Goal: Information Seeking & Learning: Learn about a topic

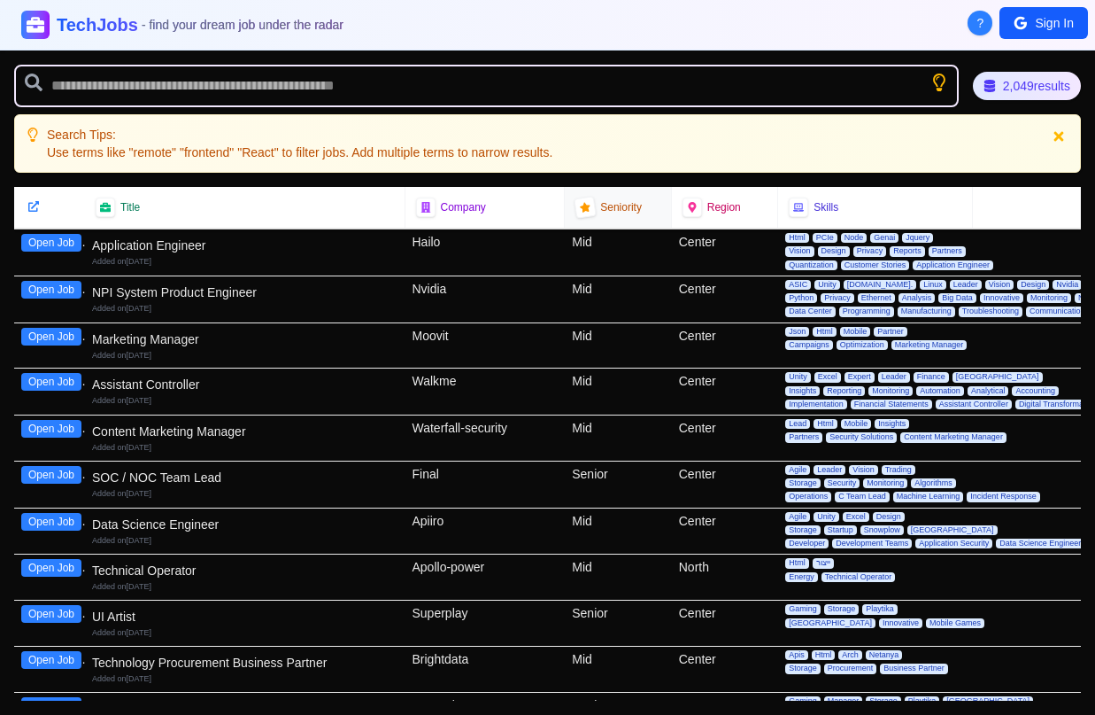
click at [584, 205] on icon at bounding box center [585, 207] width 12 height 12
click at [623, 205] on span "Seniority" at bounding box center [621, 207] width 42 height 14
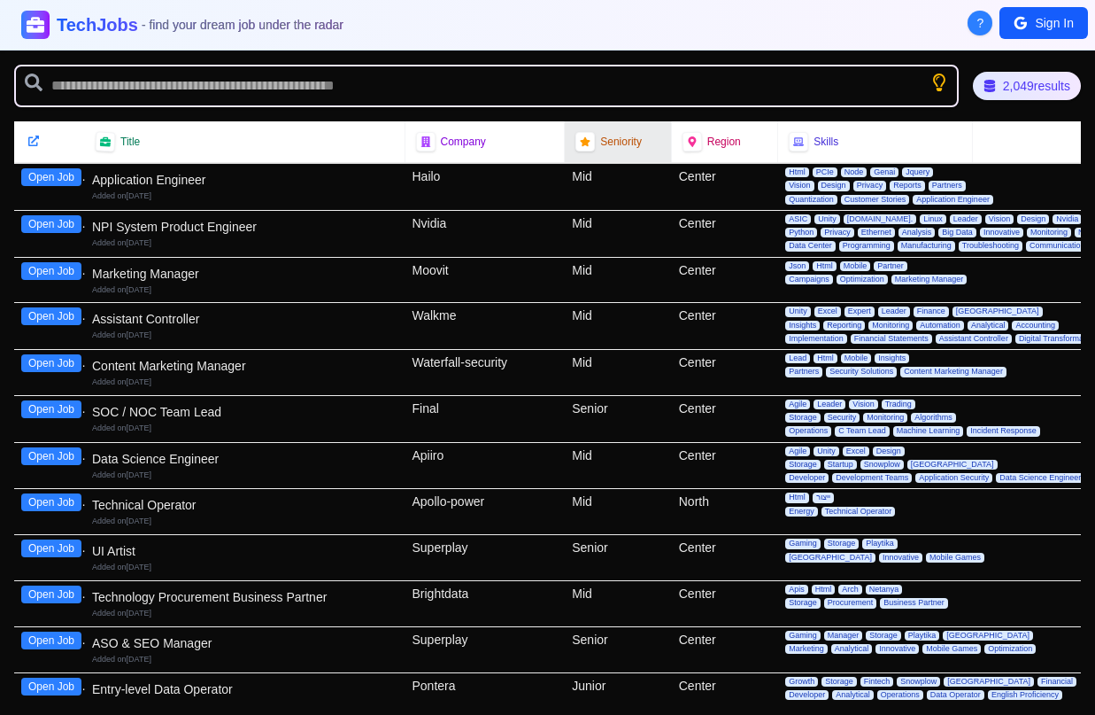
click at [622, 146] on span "Seniority" at bounding box center [621, 142] width 42 height 14
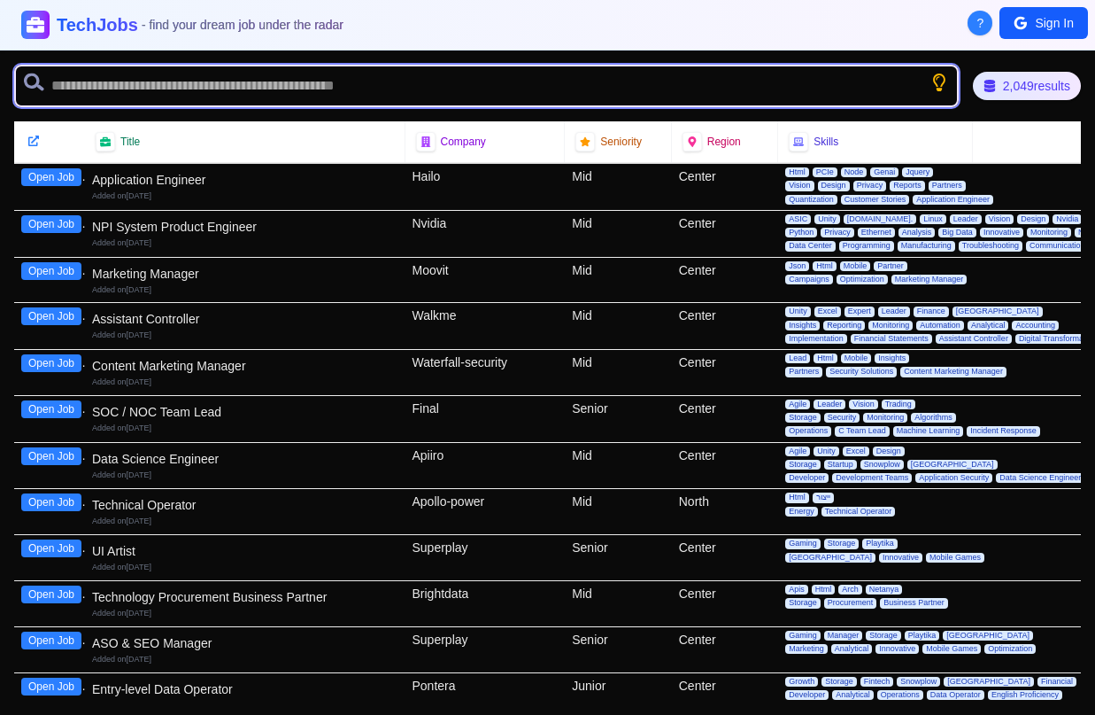
click at [282, 100] on input "text" at bounding box center [486, 86] width 945 height 43
type input "*******"
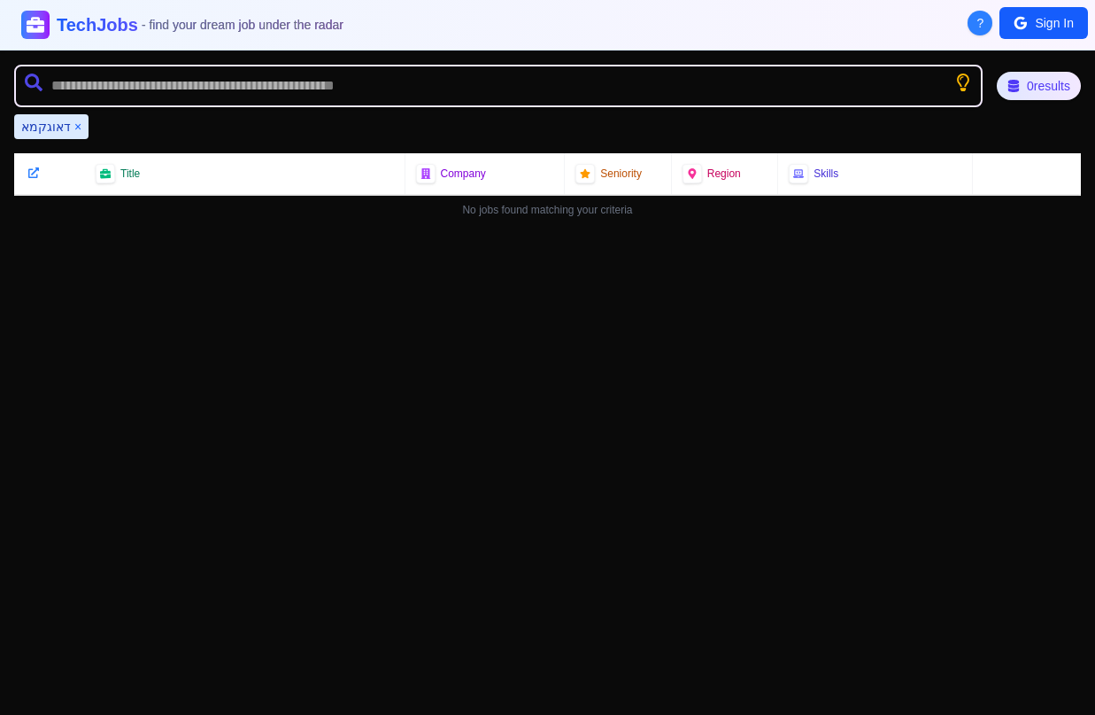
click at [74, 126] on button "×" at bounding box center [77, 127] width 7 height 18
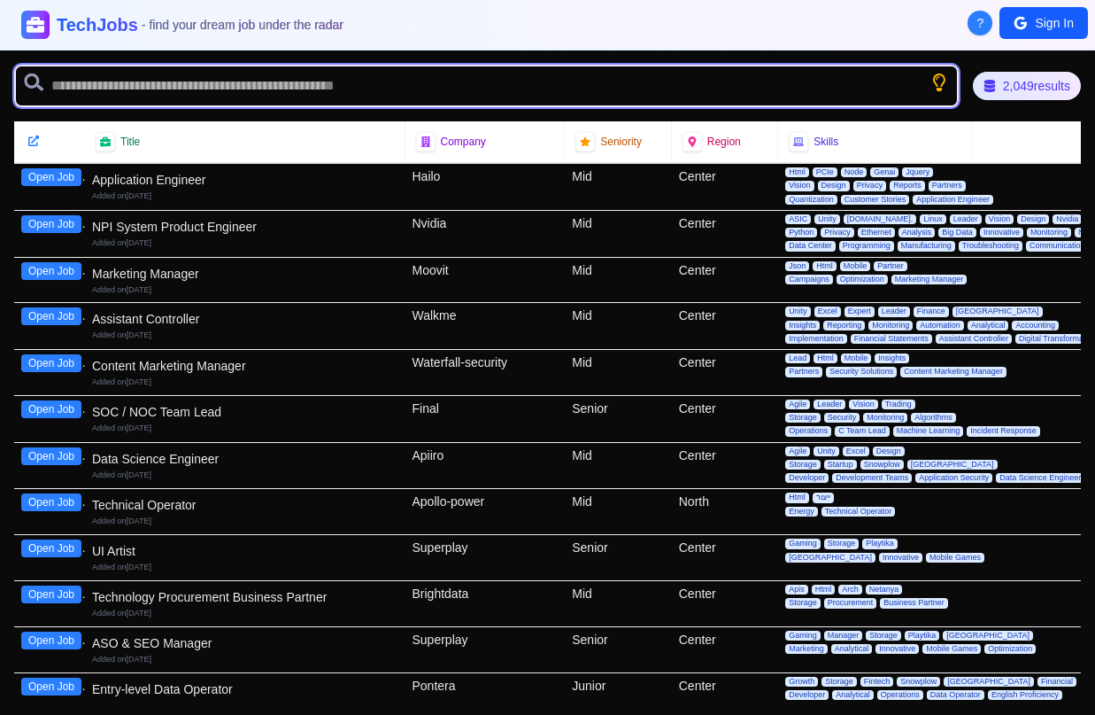
click at [116, 83] on input "text" at bounding box center [486, 86] width 945 height 43
type input "*"
type input "*******"
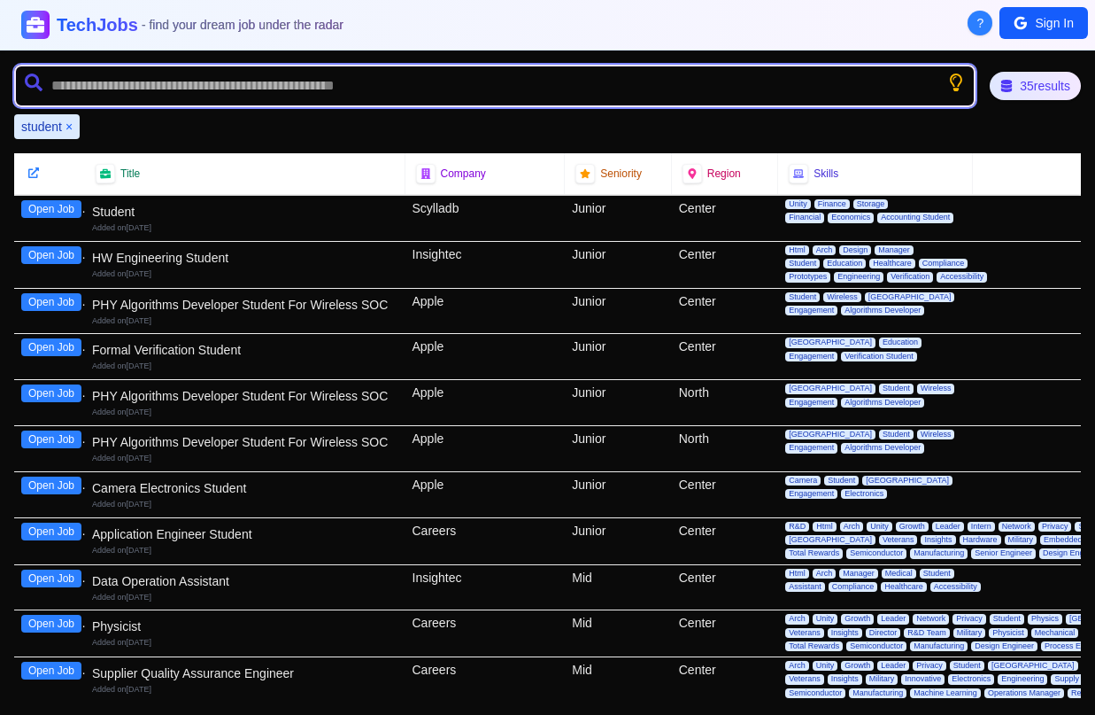
click at [350, 97] on input "text" at bounding box center [495, 86] width 962 height 43
type input "**********"
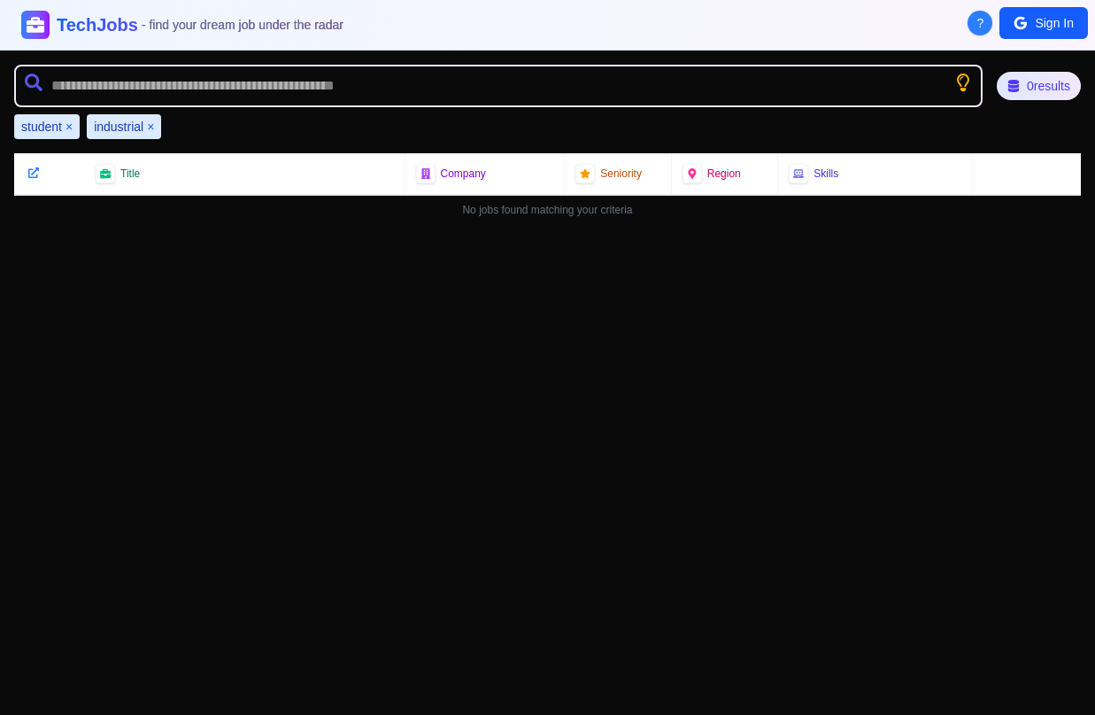
click at [151, 124] on button "×" at bounding box center [150, 127] width 7 height 18
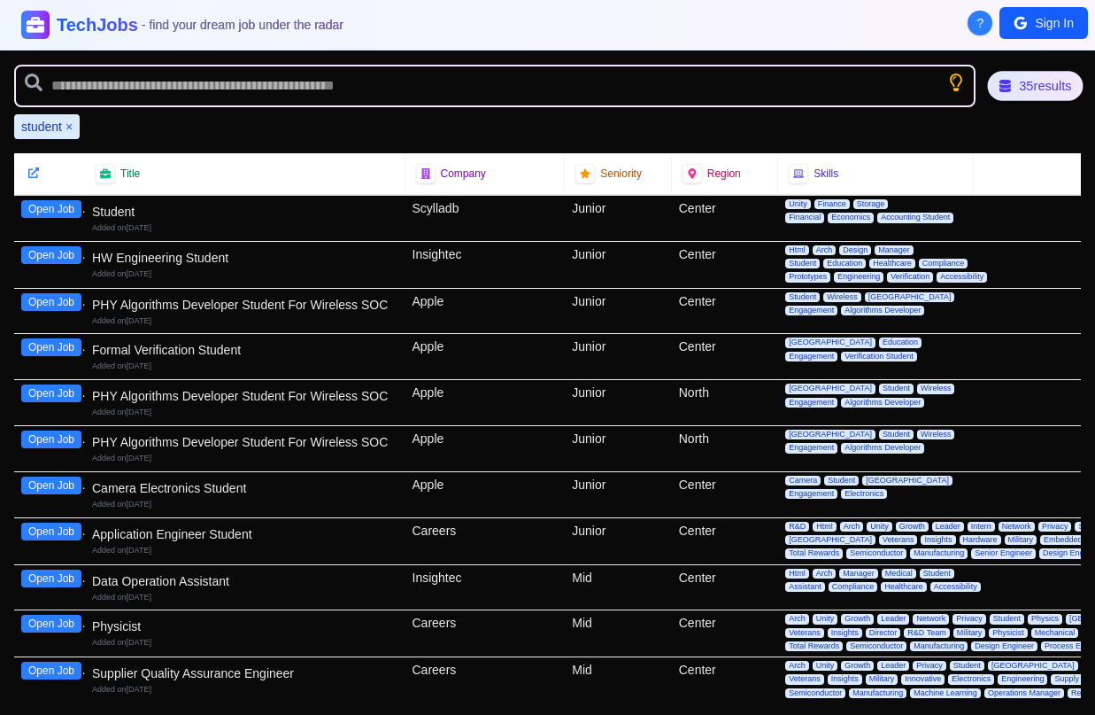
click at [1056, 81] on div "35 results" at bounding box center [1036, 86] width 96 height 30
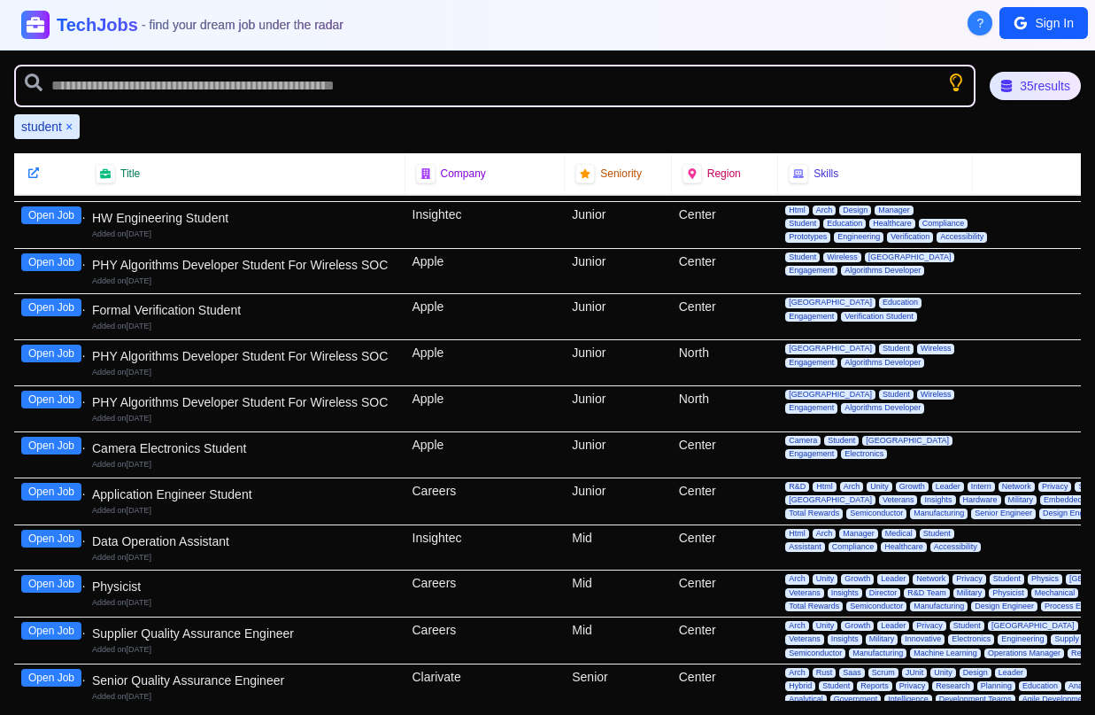
scroll to position [46, 0]
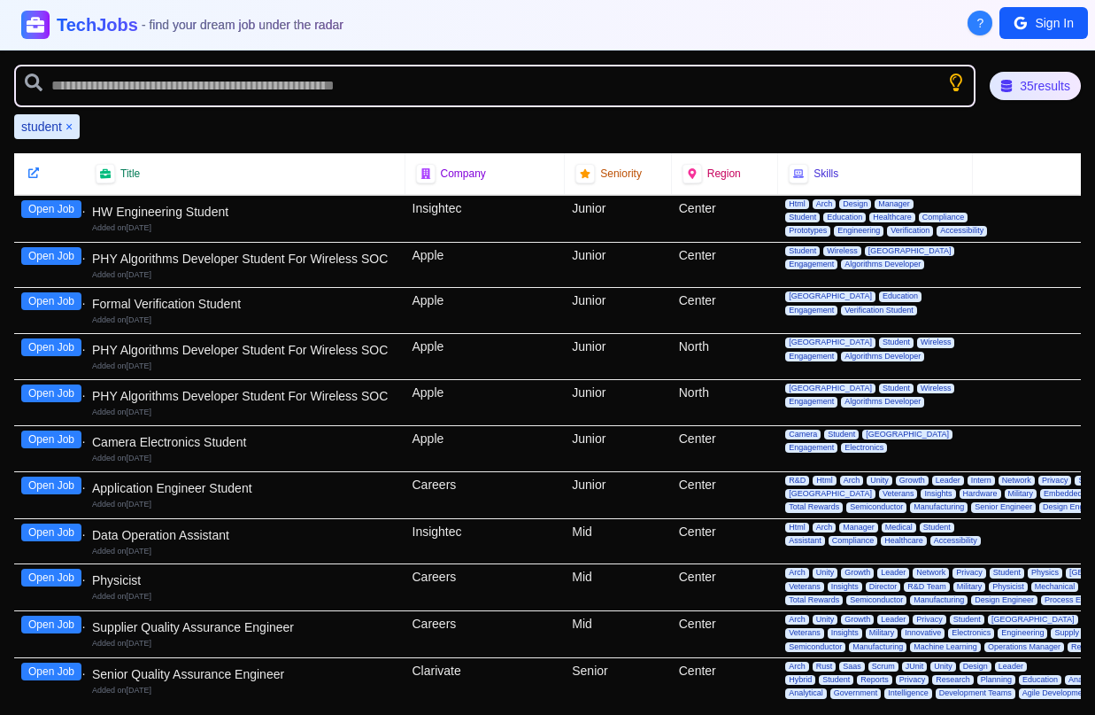
click at [58, 297] on button "Open Job" at bounding box center [51, 301] width 60 height 18
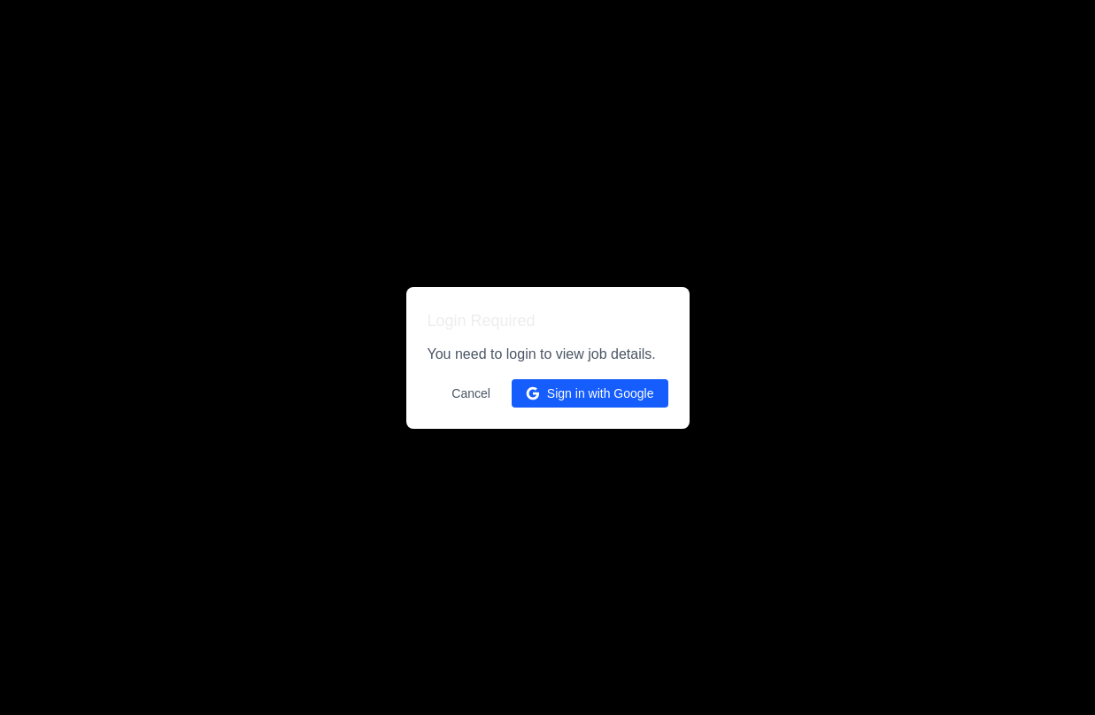
click at [590, 394] on button "Sign in with Google" at bounding box center [590, 393] width 157 height 28
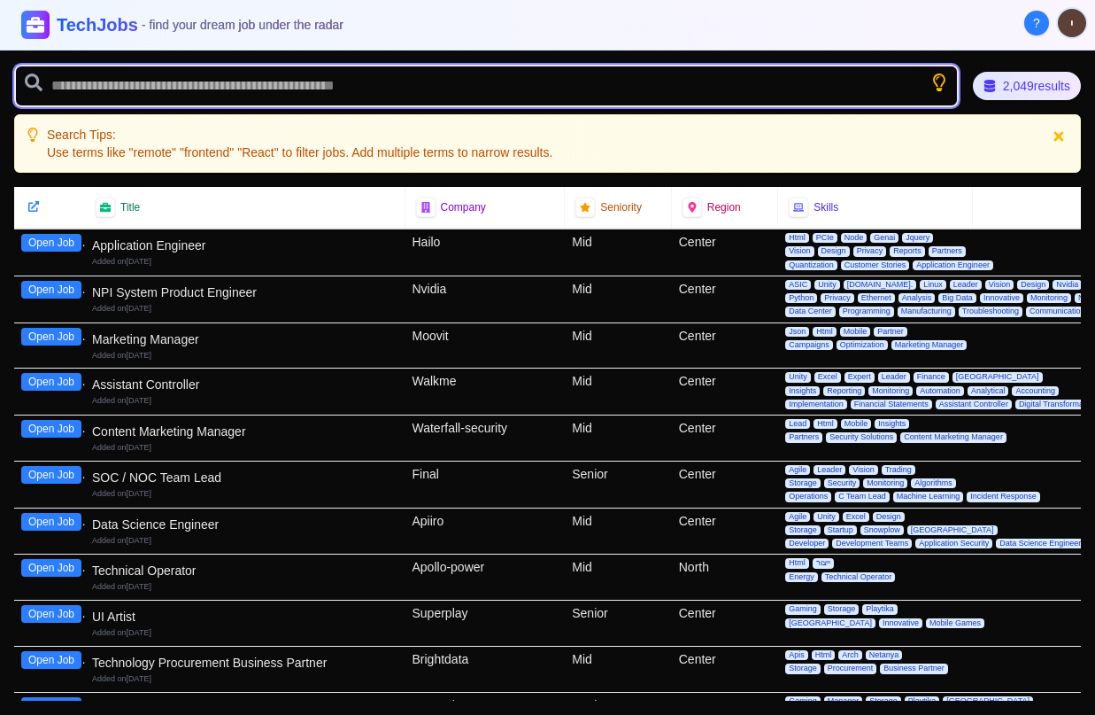
click at [428, 81] on input "text" at bounding box center [486, 86] width 945 height 43
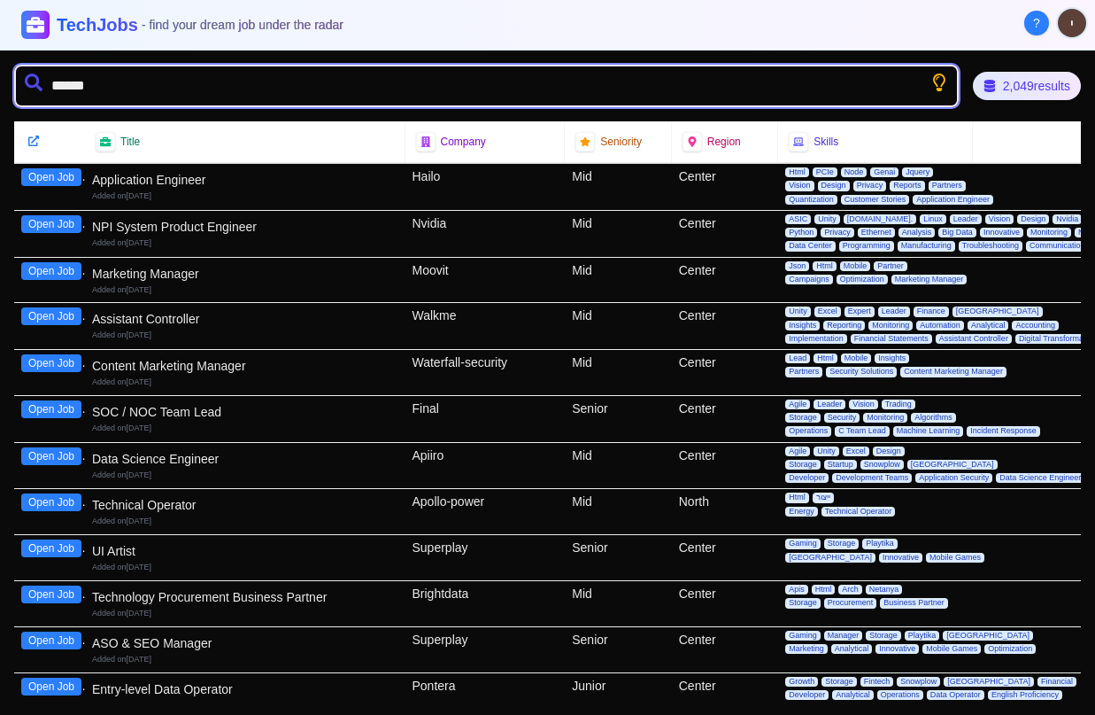
type input "*******"
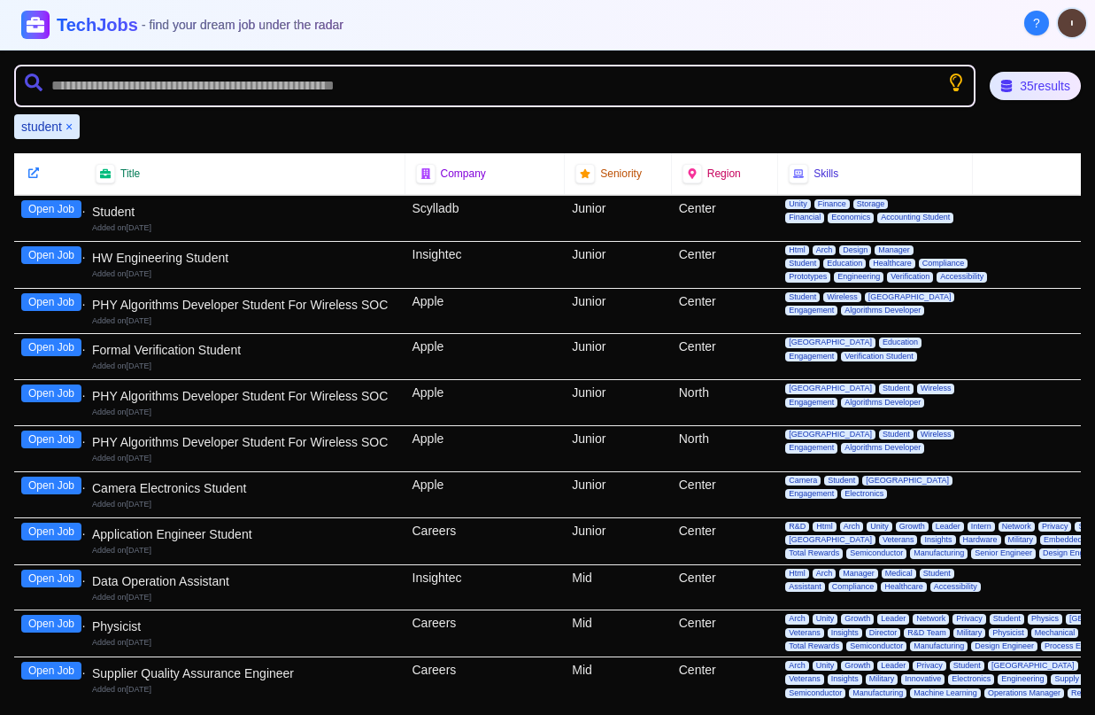
click at [324, 352] on div "Formal Verification Student" at bounding box center [245, 350] width 306 height 18
click at [51, 352] on button "Open Job" at bounding box center [51, 347] width 60 height 18
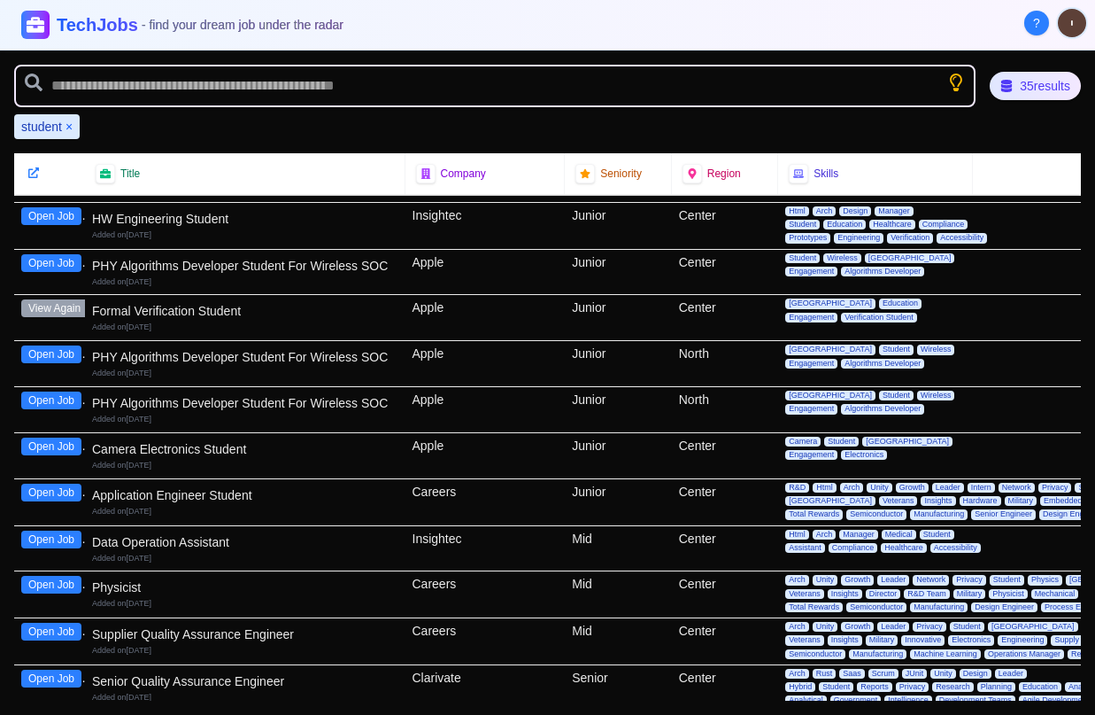
scroll to position [53, 0]
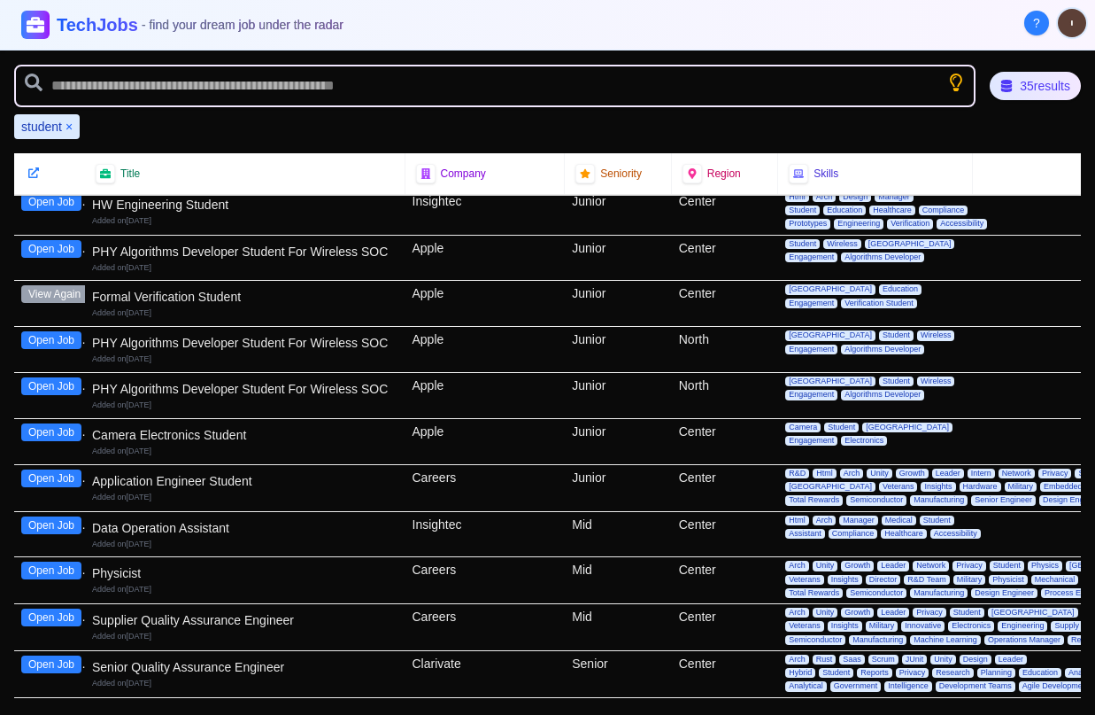
click at [448, 592] on div "Careers" at bounding box center [486, 580] width 160 height 46
click at [49, 516] on button "Open Job" at bounding box center [51, 525] width 60 height 18
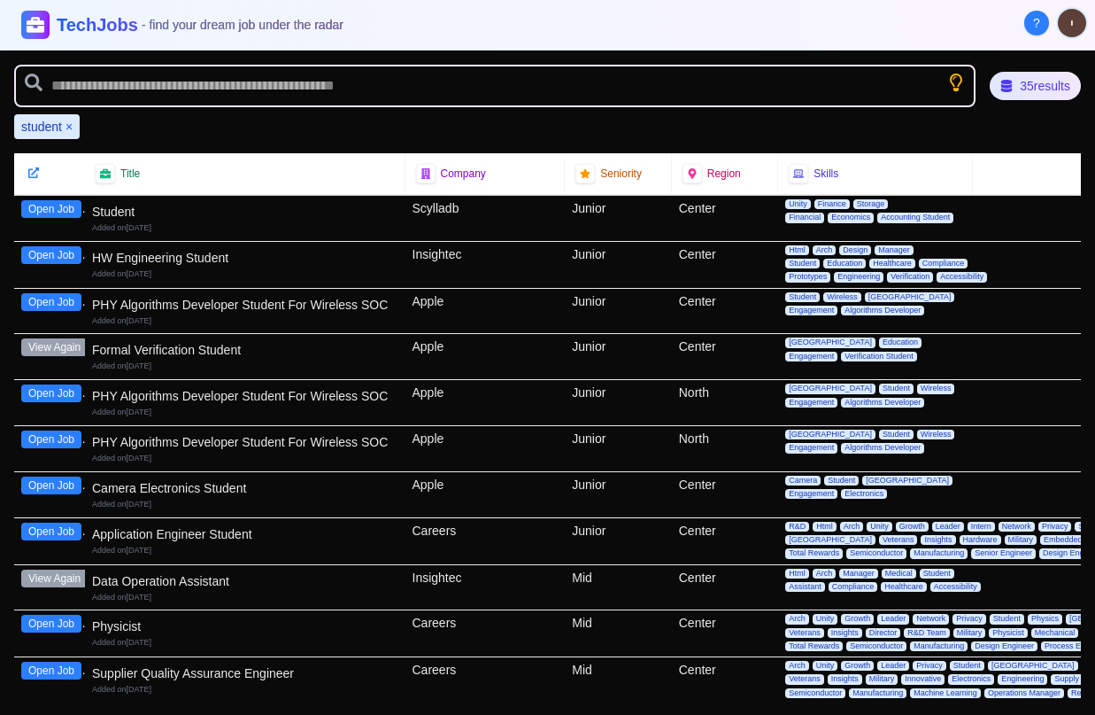
scroll to position [0, 0]
click at [68, 128] on button "×" at bounding box center [69, 127] width 7 height 18
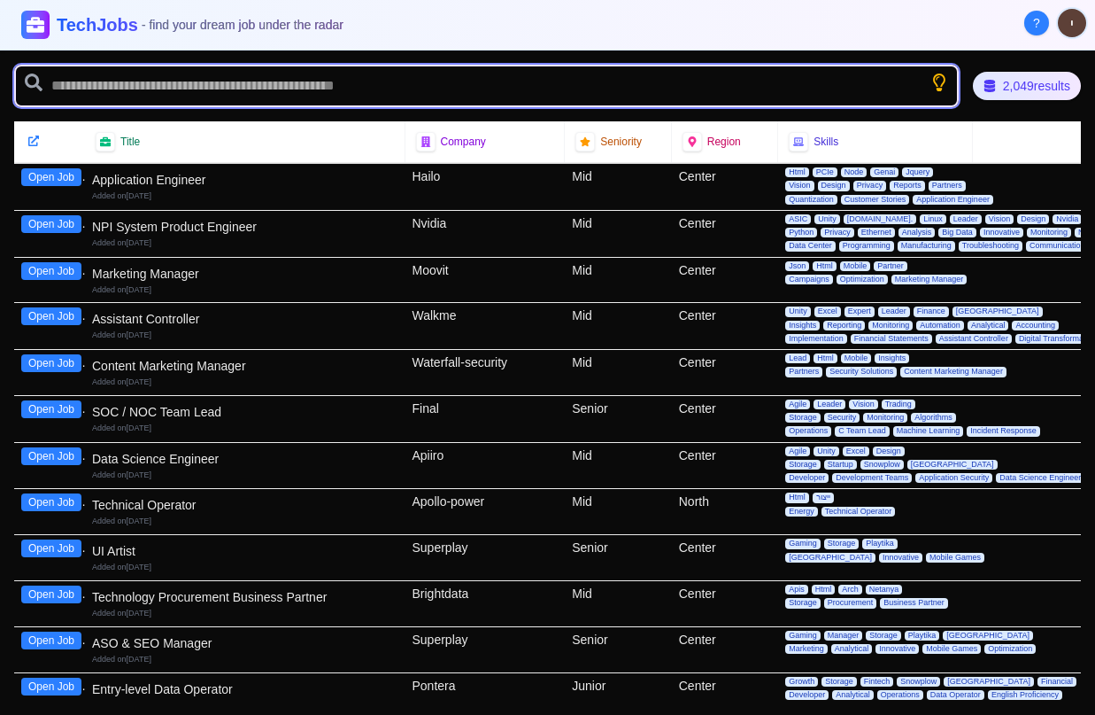
click at [143, 94] on input "text" at bounding box center [486, 86] width 945 height 43
type input "**********"
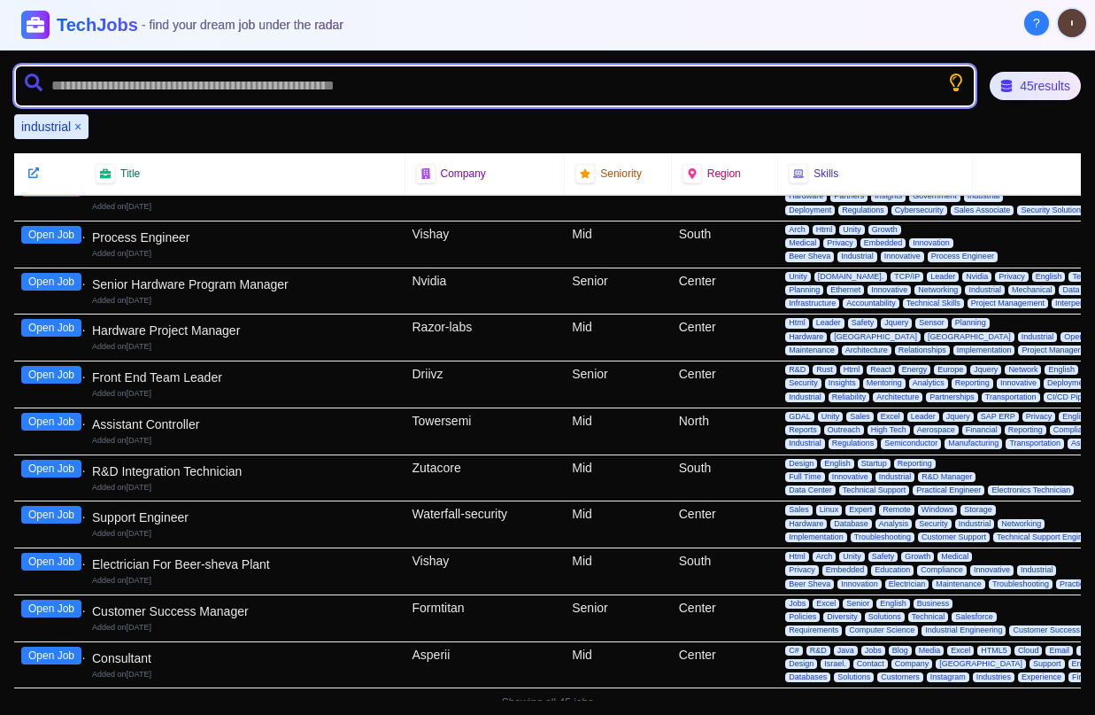
scroll to position [1603, 0]
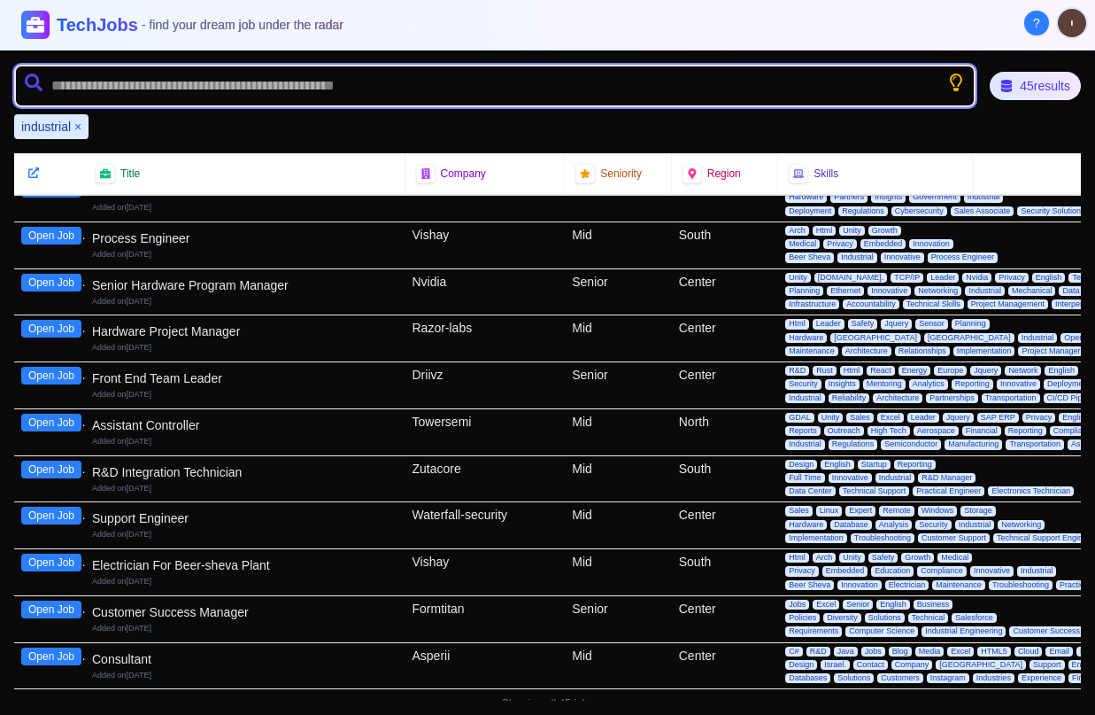
click at [312, 76] on input "text" at bounding box center [495, 86] width 962 height 43
type input "******"
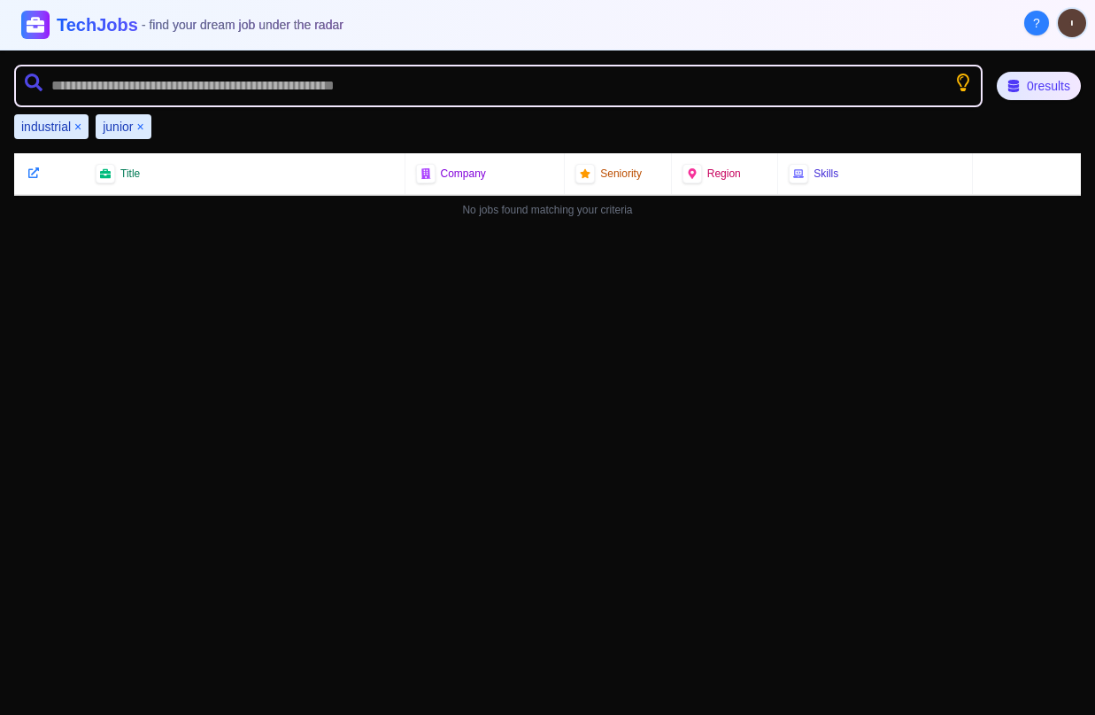
click at [141, 126] on button "×" at bounding box center [139, 127] width 7 height 18
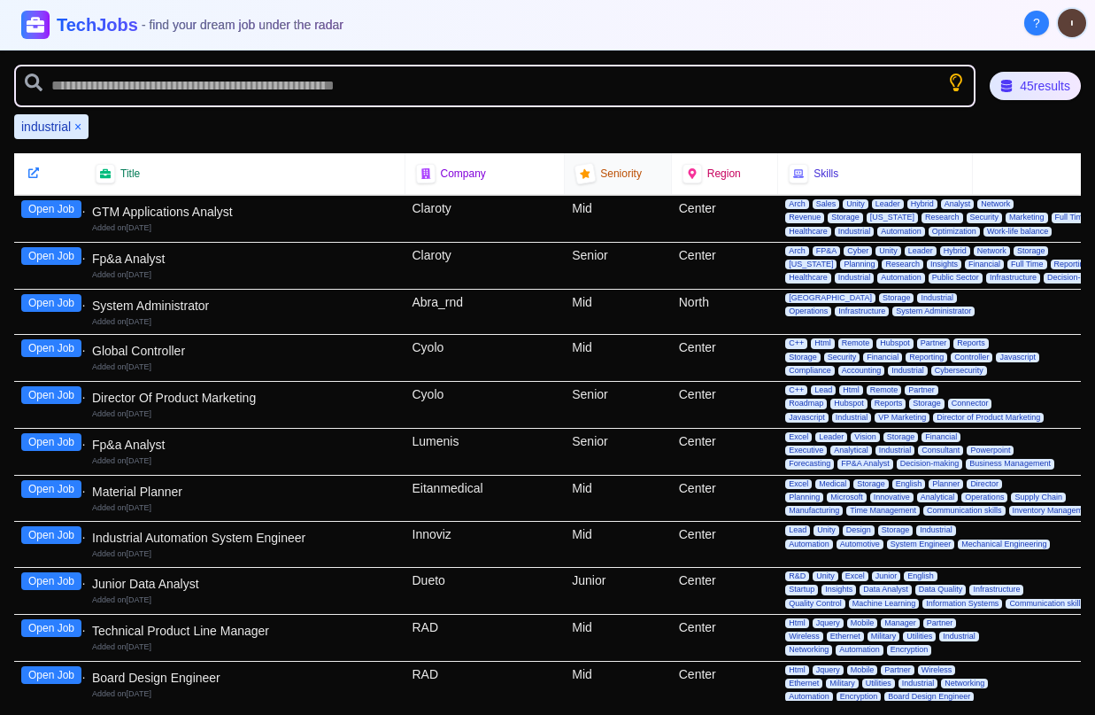
click at [581, 185] on div "Seniority" at bounding box center [618, 173] width 107 height 41
click at [581, 168] on icon at bounding box center [585, 173] width 12 height 12
click at [581, 168] on icon at bounding box center [585, 173] width 13 height 13
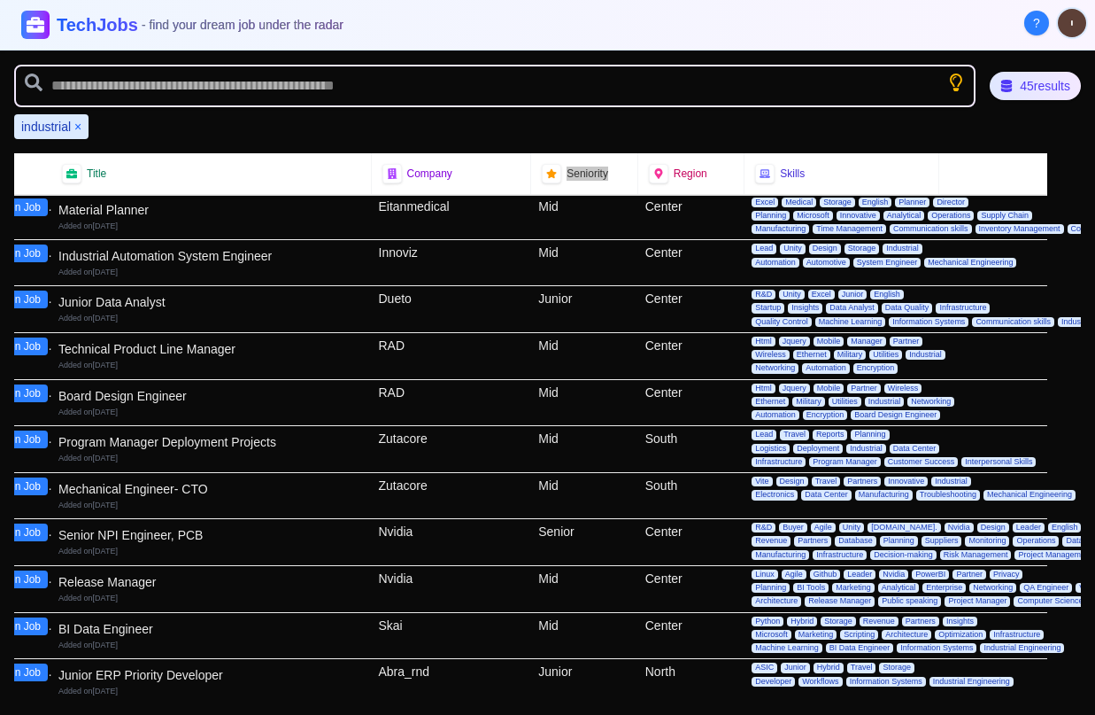
scroll to position [256, 34]
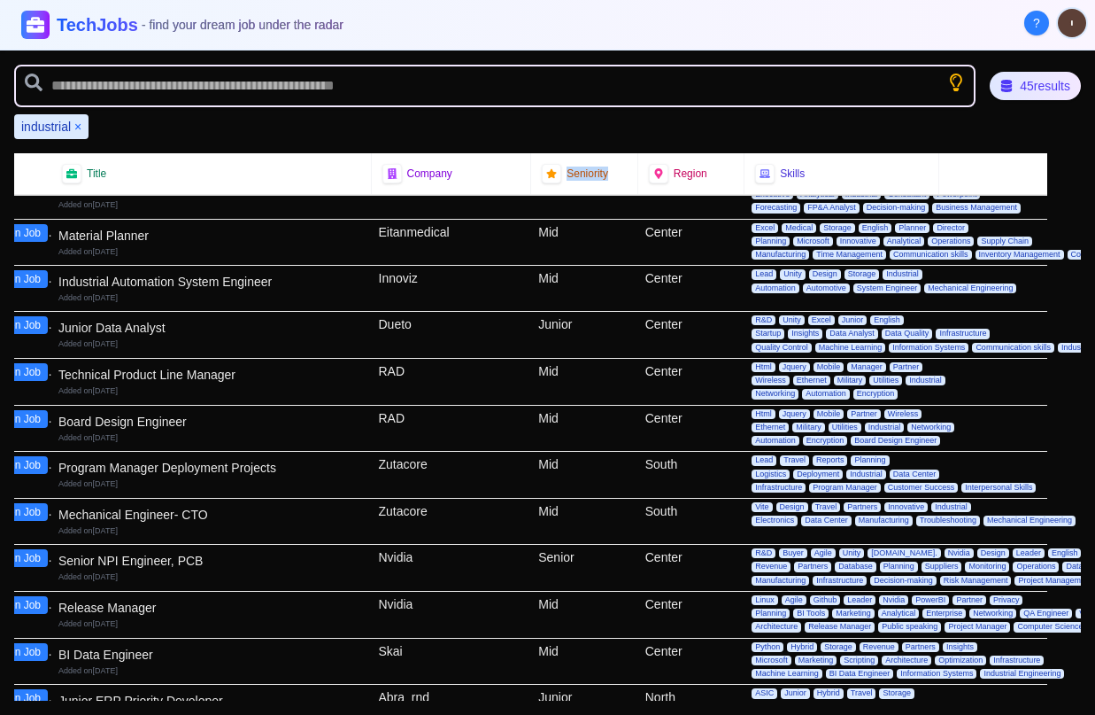
click at [80, 128] on button "×" at bounding box center [77, 127] width 7 height 18
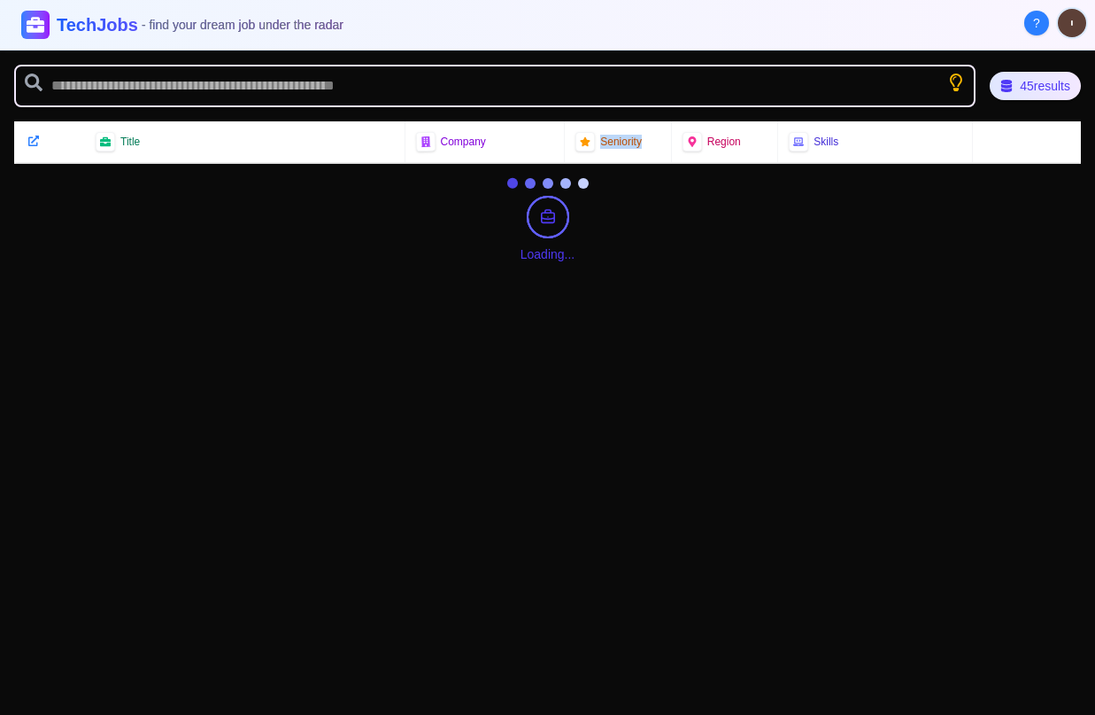
scroll to position [0, 0]
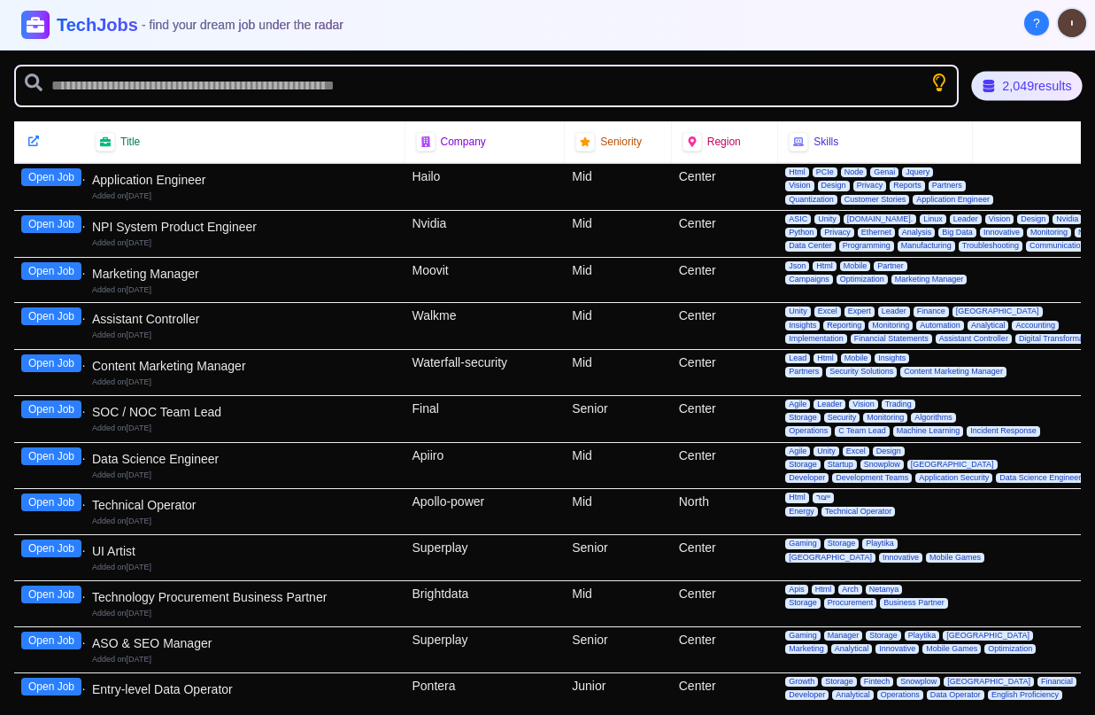
click at [1047, 89] on div "2,049 results" at bounding box center [1027, 86] width 112 height 29
click at [1047, 89] on div "2,049 results" at bounding box center [1027, 86] width 113 height 30
click at [1047, 89] on div "2,049 results" at bounding box center [1027, 85] width 113 height 29
